Goal: Task Accomplishment & Management: Use online tool/utility

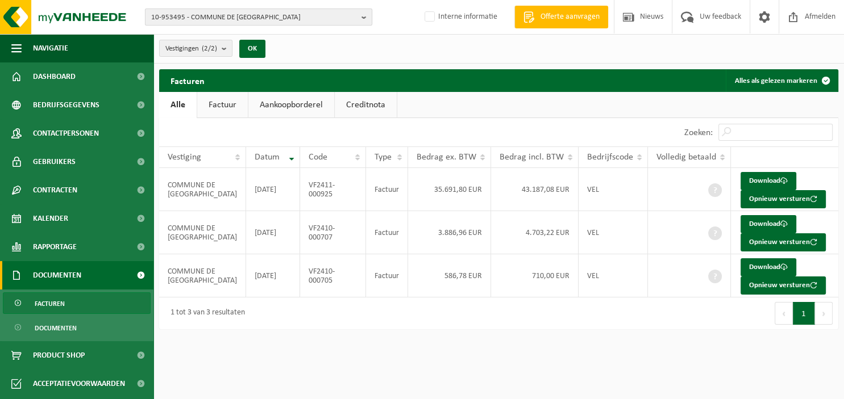
click at [368, 15] on b "button" at bounding box center [366, 17] width 10 height 16
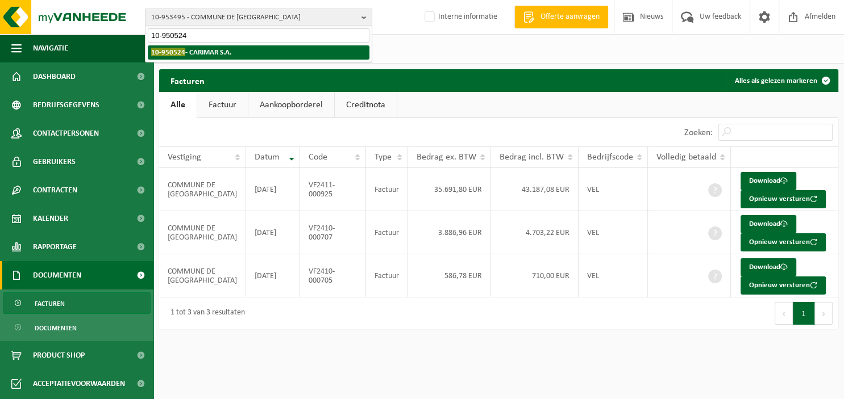
type input "10-950524"
click at [304, 51] on li "10-950524 - CARIMAR S.A." at bounding box center [259, 52] width 222 height 14
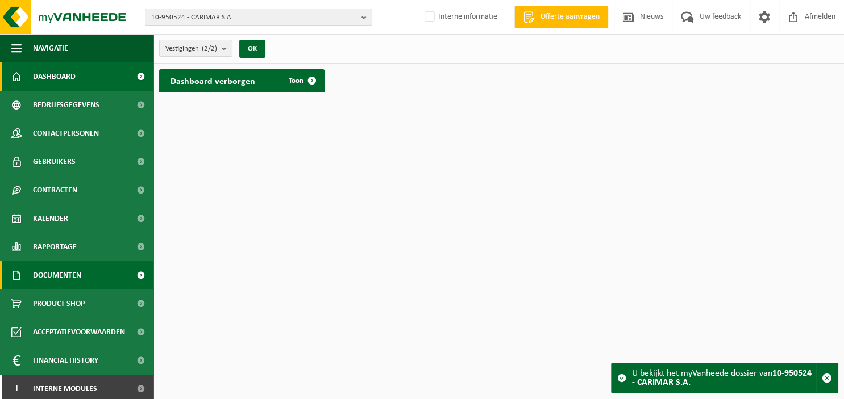
click at [64, 276] on span "Documenten" at bounding box center [57, 275] width 48 height 28
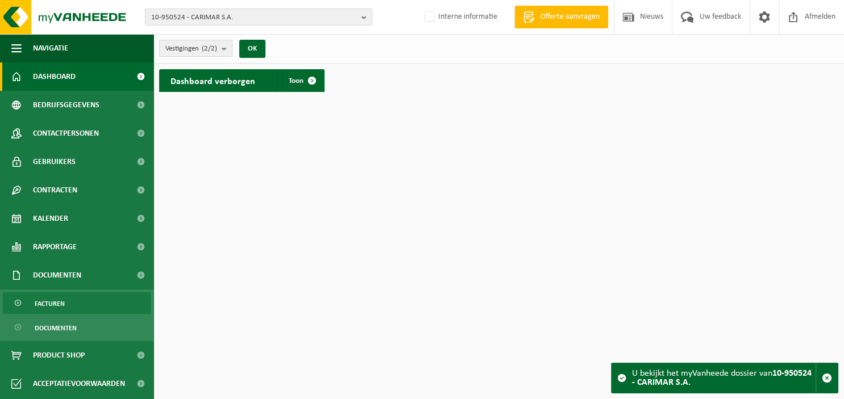
click at [64, 304] on span "Facturen" at bounding box center [50, 304] width 30 height 22
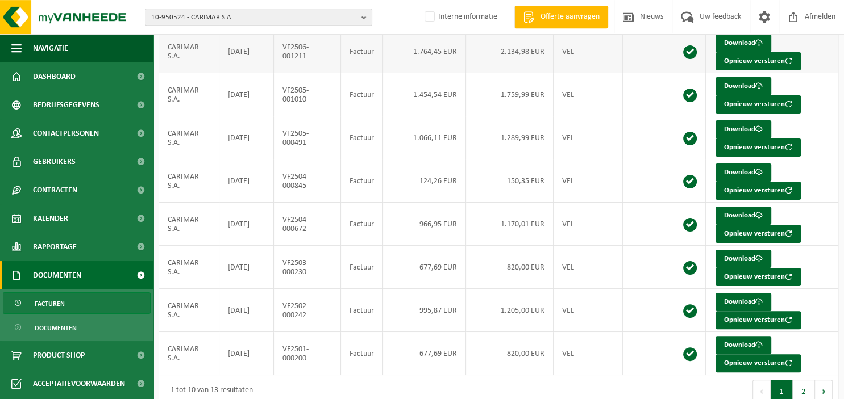
scroll to position [234, 0]
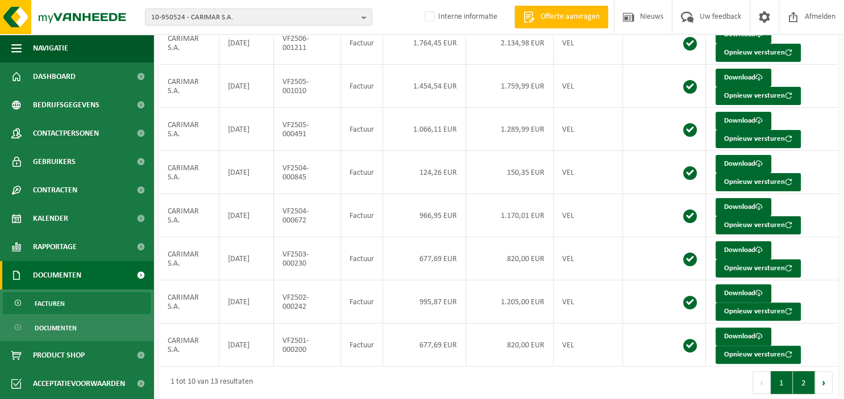
click at [801, 372] on button "2" at bounding box center [803, 383] width 22 height 23
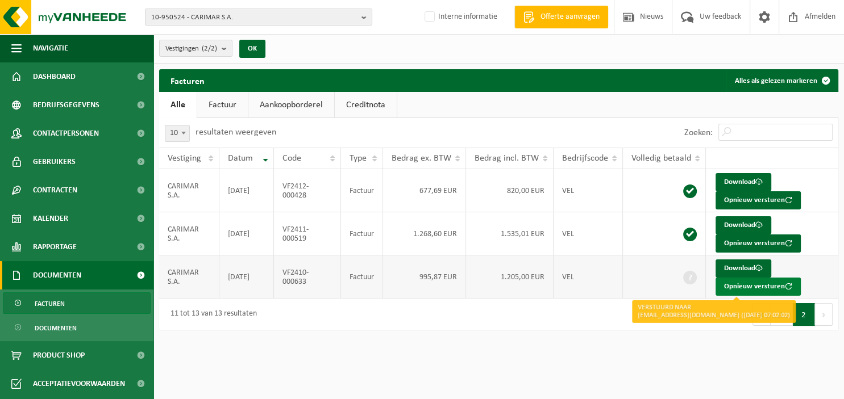
click at [759, 282] on button "Opnieuw versturen" at bounding box center [757, 287] width 85 height 18
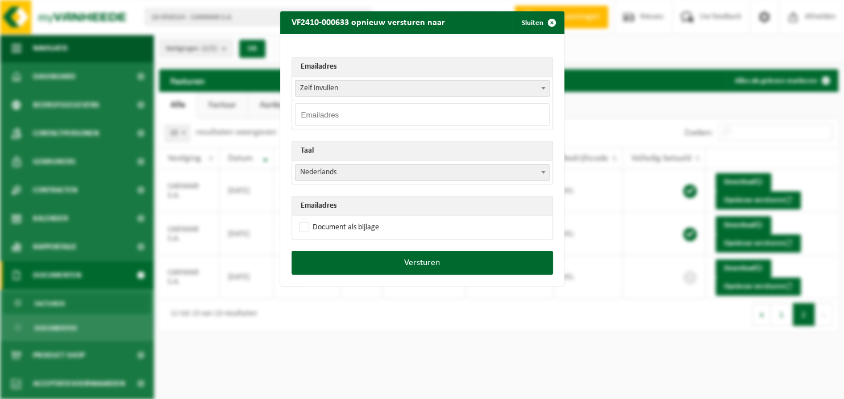
click at [544, 87] on b at bounding box center [543, 88] width 5 height 3
click at [365, 114] on input "email" at bounding box center [422, 114] width 254 height 23
paste input "[EMAIL_ADDRESS][DOMAIN_NAME]"
type input "[EMAIL_ADDRESS][DOMAIN_NAME]"
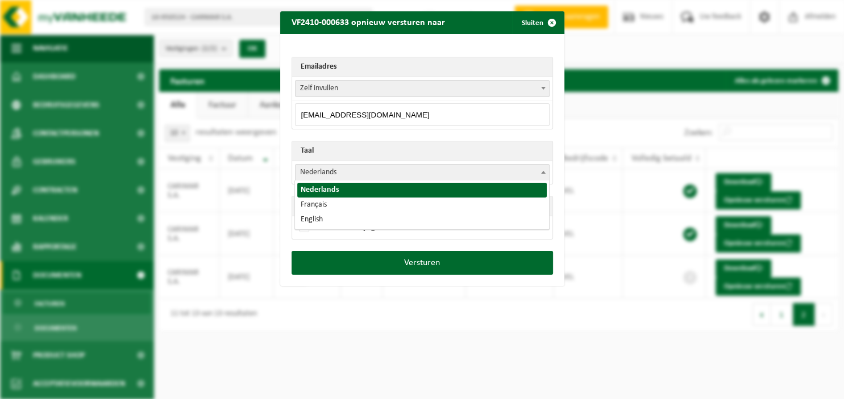
click at [540, 173] on span at bounding box center [542, 172] width 11 height 15
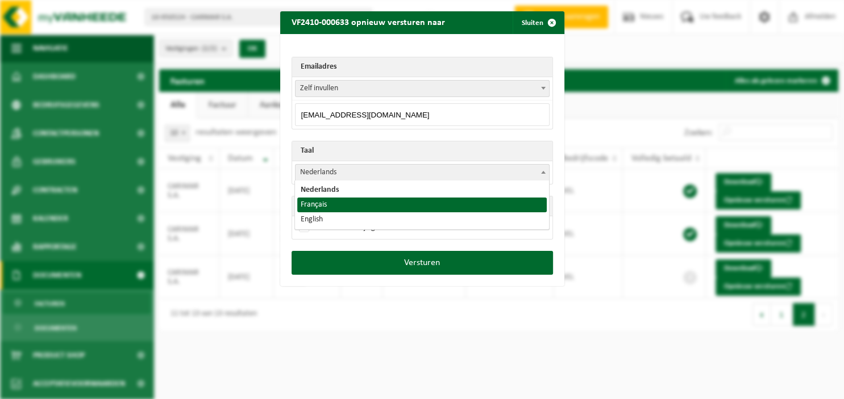
select select "fr"
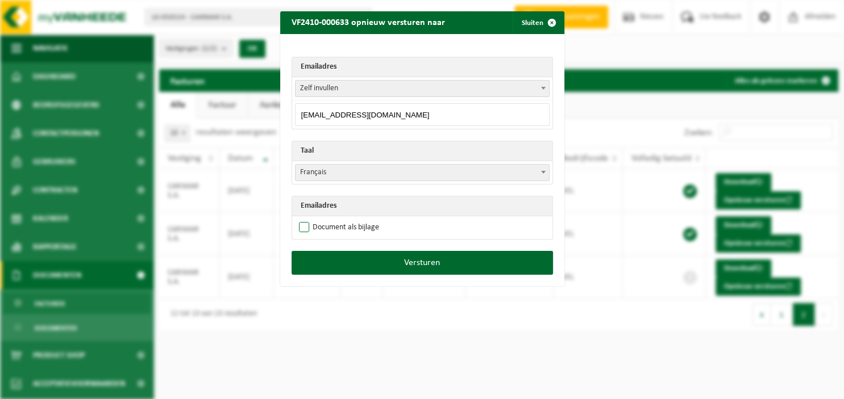
click at [344, 223] on label "Document als bijlage" at bounding box center [338, 227] width 82 height 17
click at [344, 219] on input "Document als bijlage" at bounding box center [436, 219] width 284 height 1
checkbox input "true"
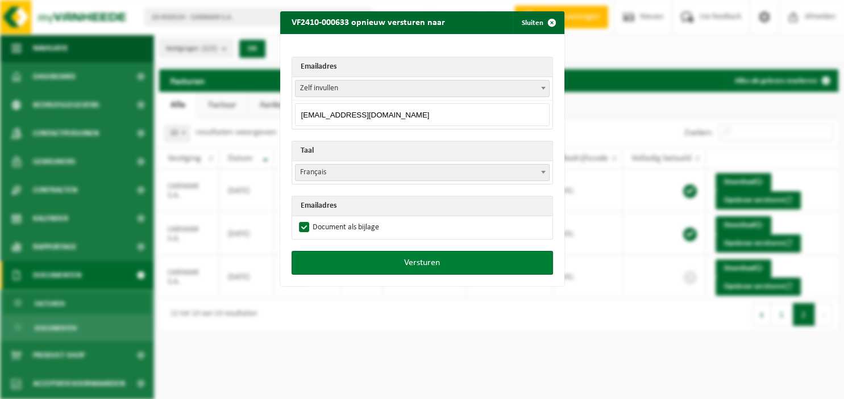
click at [404, 262] on button "Versturen" at bounding box center [421, 263] width 261 height 24
